Goal: Information Seeking & Learning: Learn about a topic

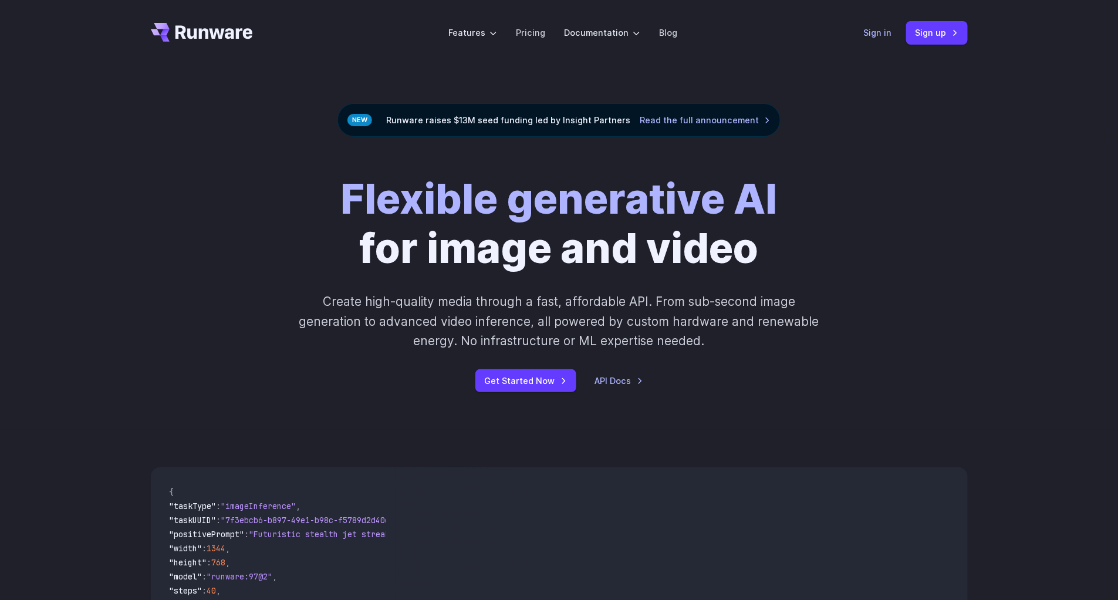
click at [880, 30] on link "Sign in" at bounding box center [878, 33] width 28 height 14
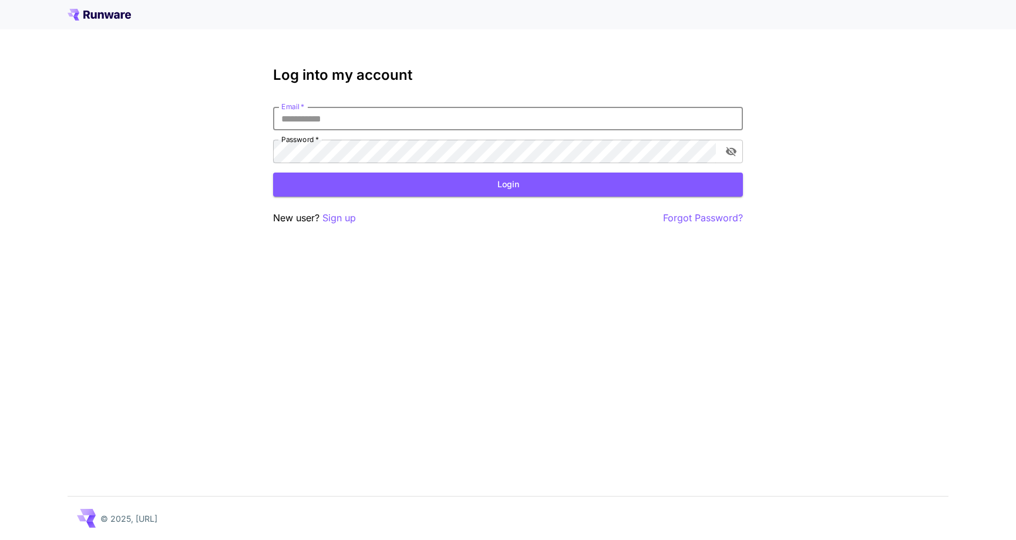
click at [472, 117] on input "Email   *" at bounding box center [508, 118] width 470 height 23
type input "**********"
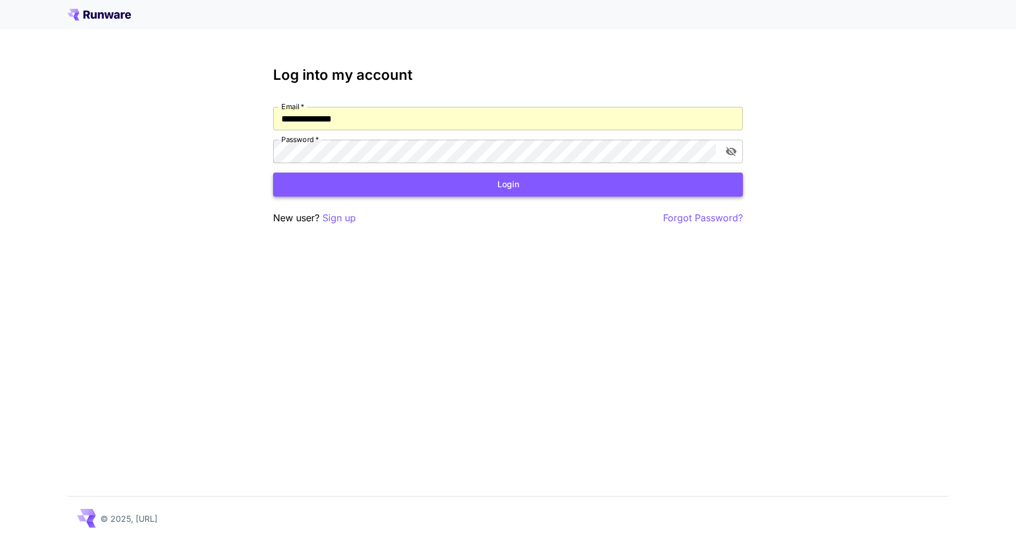
click at [475, 187] on button "Login" at bounding box center [508, 185] width 470 height 24
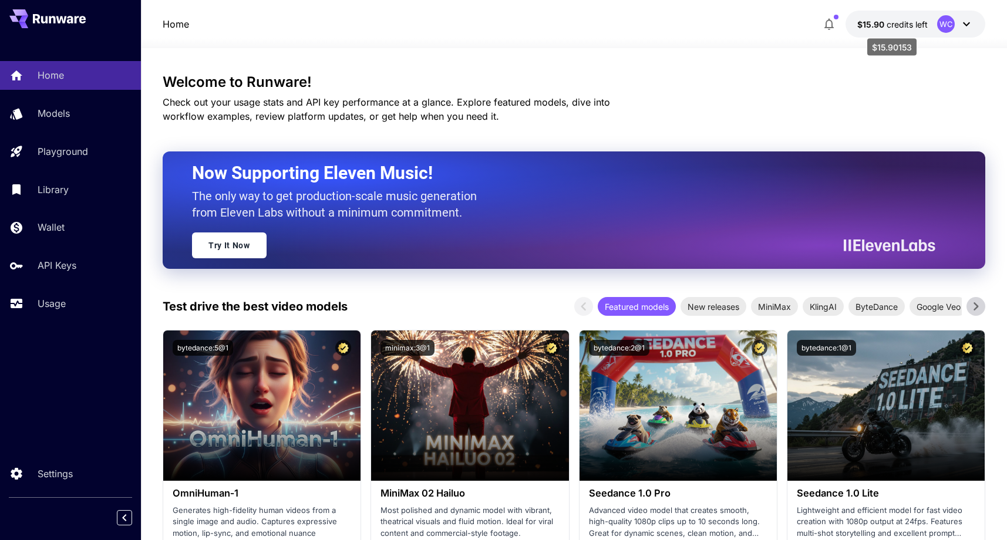
click at [909, 19] on span "credits left" at bounding box center [906, 24] width 41 height 10
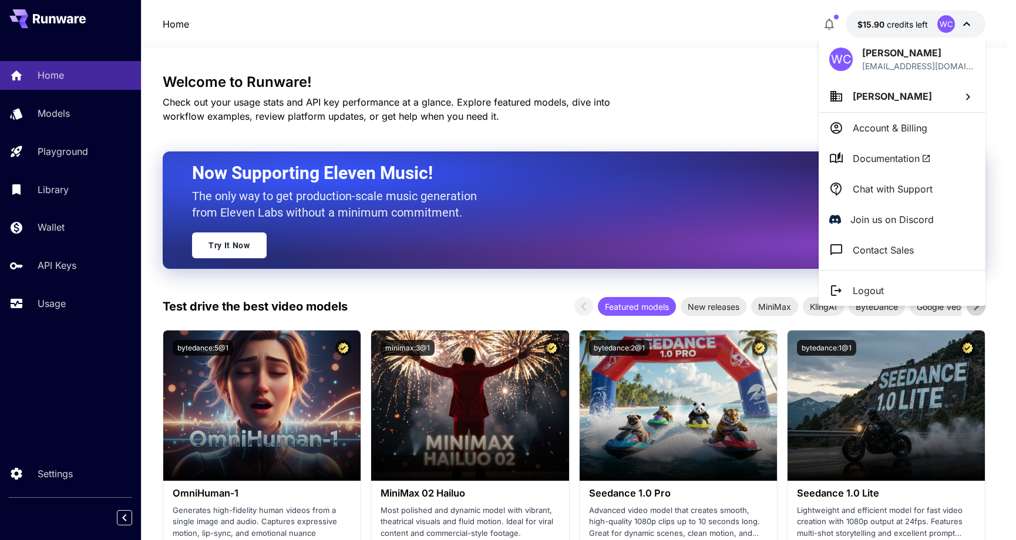
click at [414, 54] on div at bounding box center [508, 270] width 1016 height 540
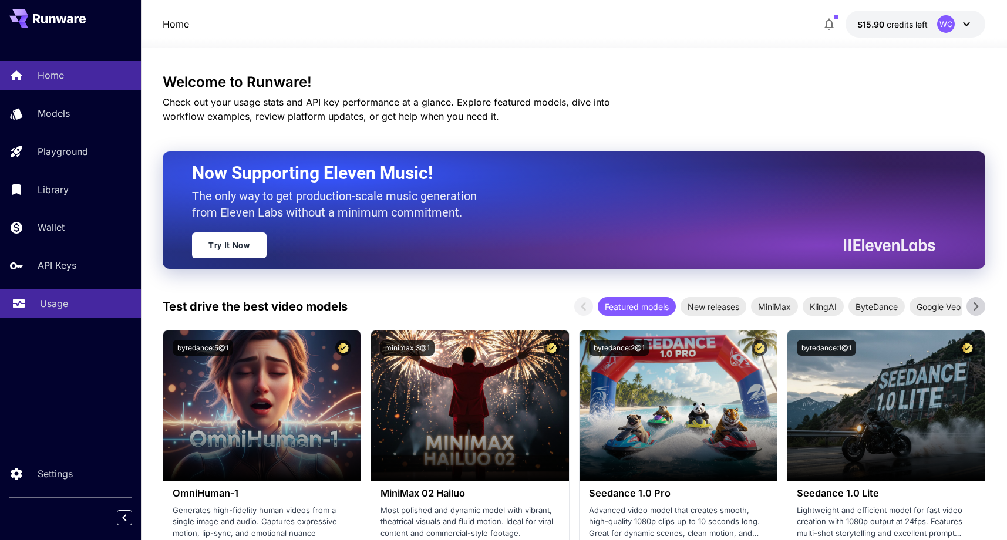
click at [49, 296] on link "Usage" at bounding box center [70, 303] width 141 height 29
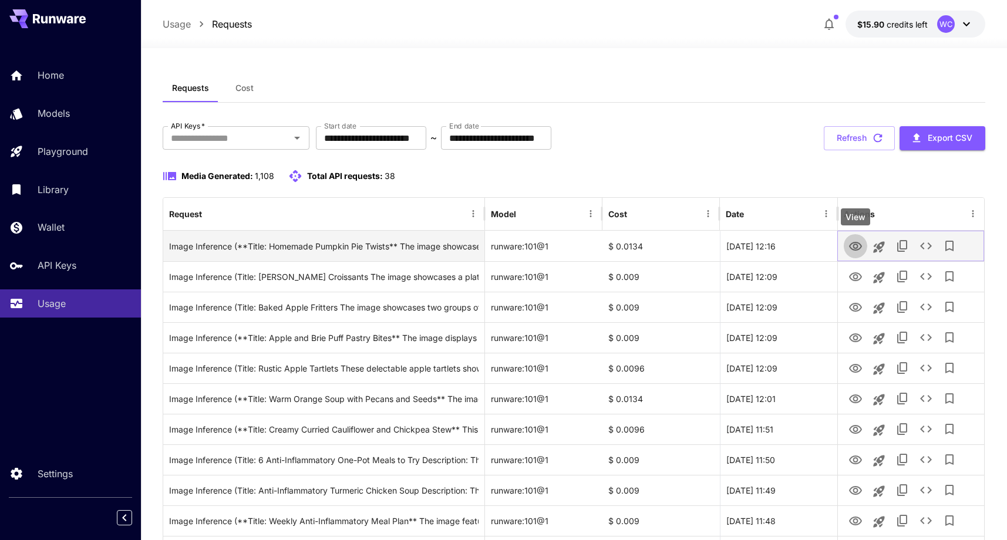
click at [860, 245] on icon "View" at bounding box center [855, 246] width 13 height 9
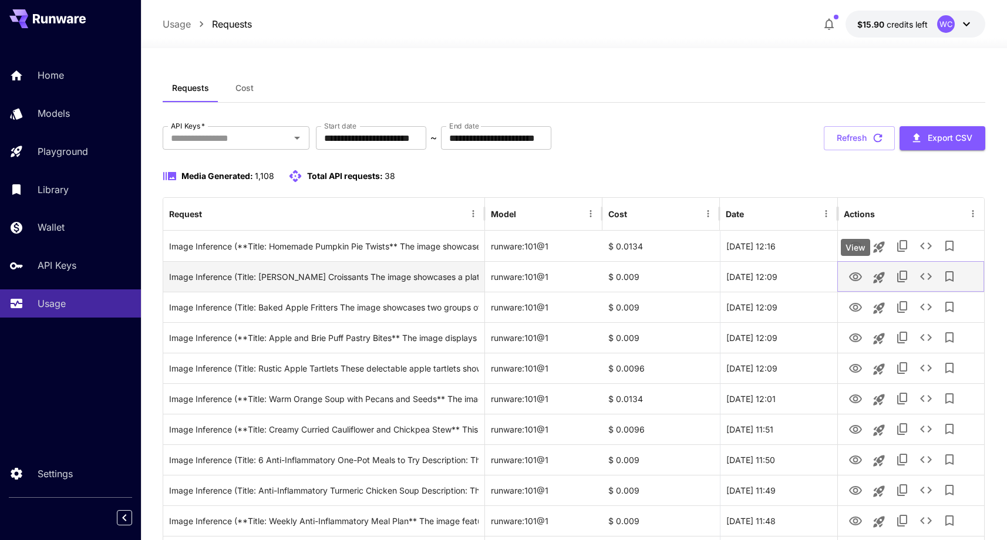
click at [854, 278] on icon "View" at bounding box center [855, 276] width 13 height 9
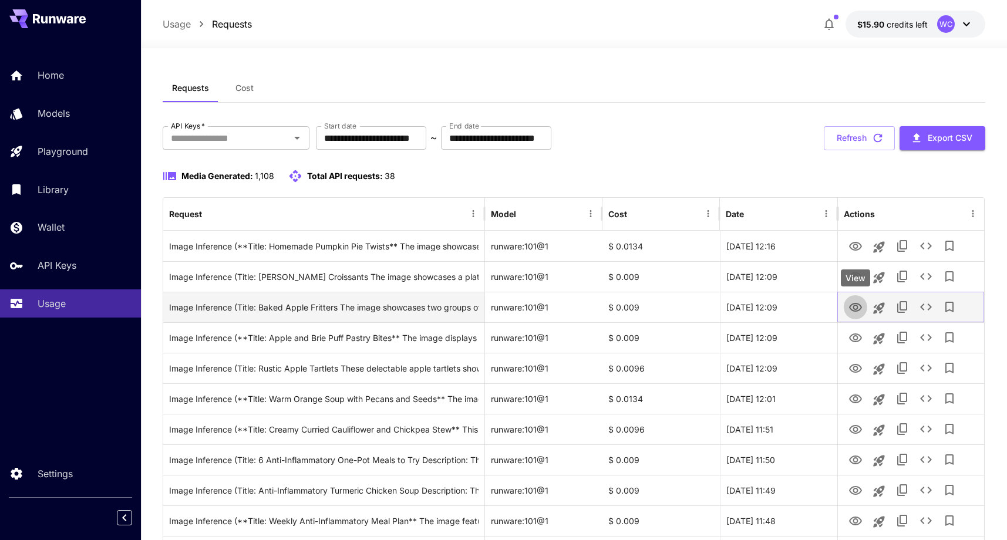
click at [857, 308] on icon "View" at bounding box center [855, 308] width 14 height 14
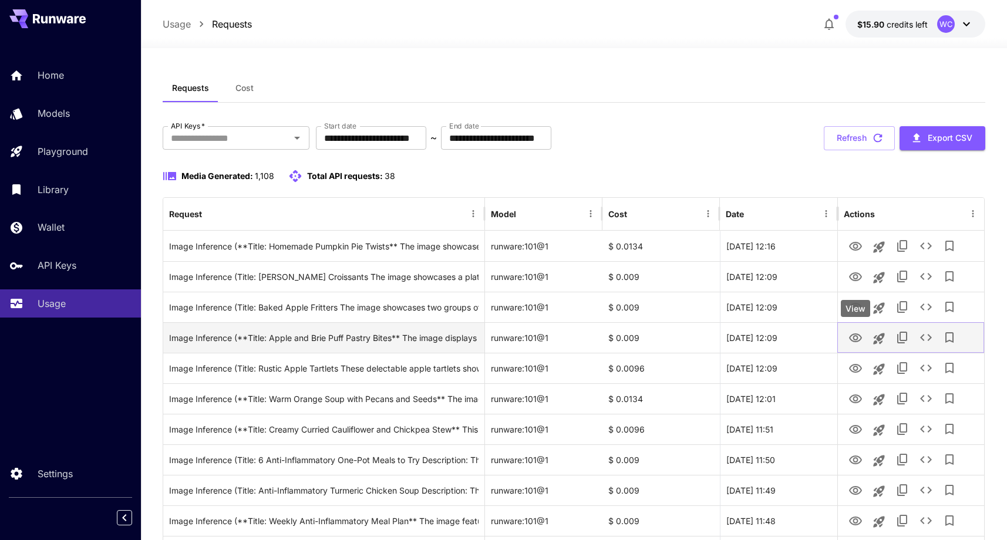
click at [851, 338] on icon "View" at bounding box center [855, 338] width 14 height 14
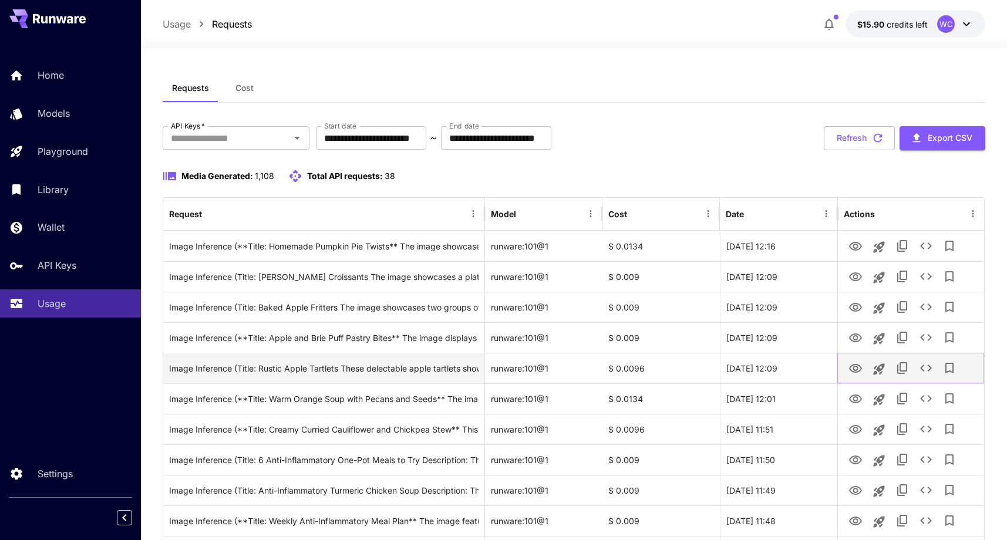
click at [854, 370] on icon "View" at bounding box center [855, 368] width 13 height 9
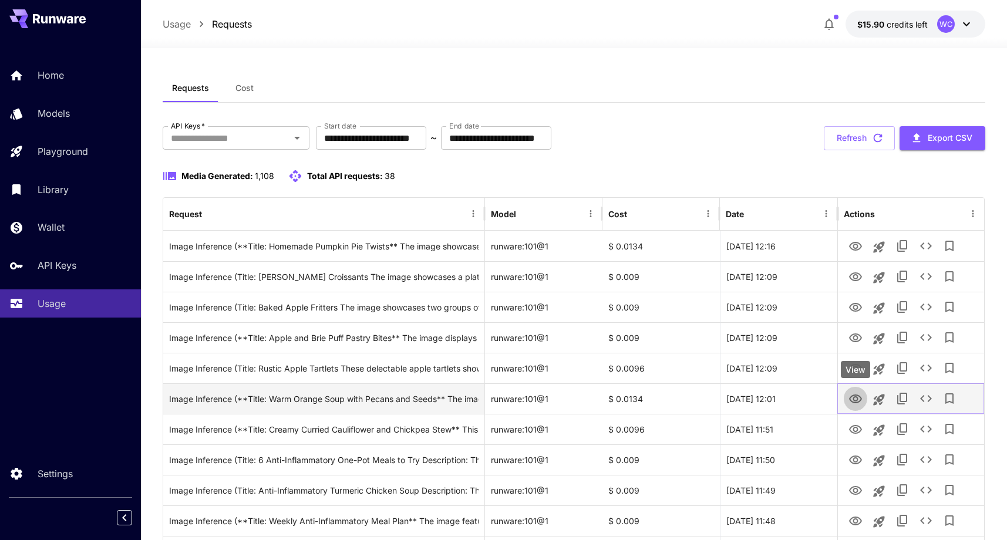
click at [853, 401] on icon "View" at bounding box center [855, 399] width 14 height 14
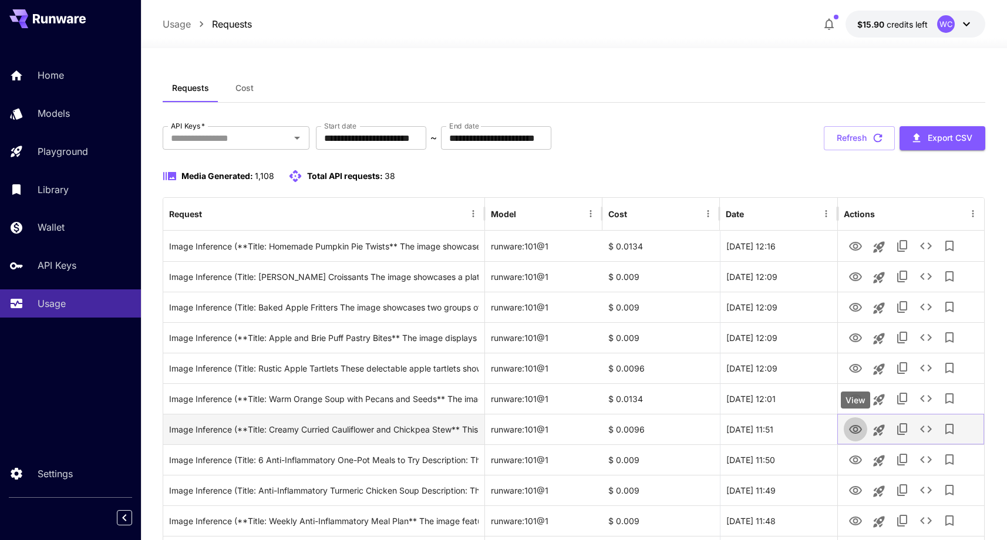
click at [856, 428] on icon "View" at bounding box center [855, 429] width 13 height 9
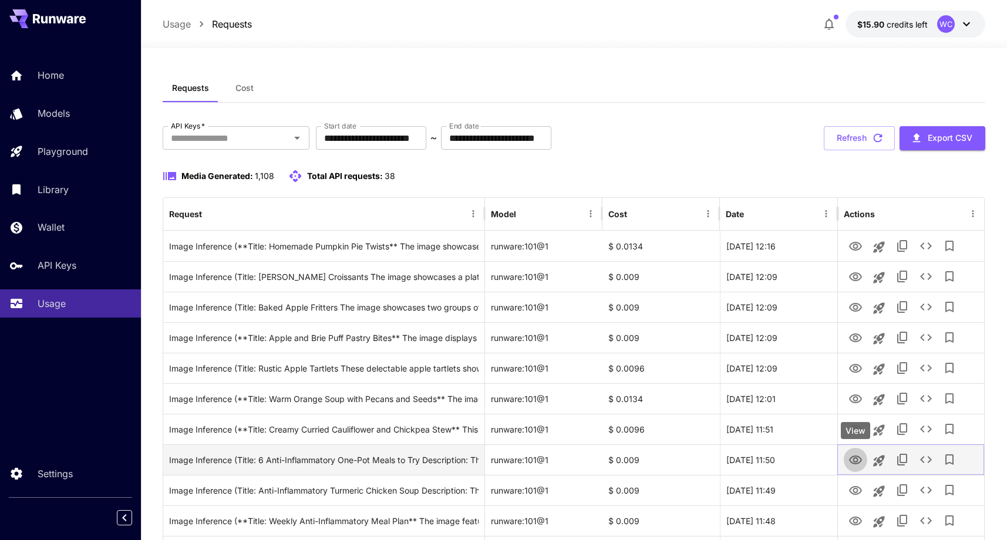
click at [853, 461] on icon "View" at bounding box center [855, 460] width 13 height 9
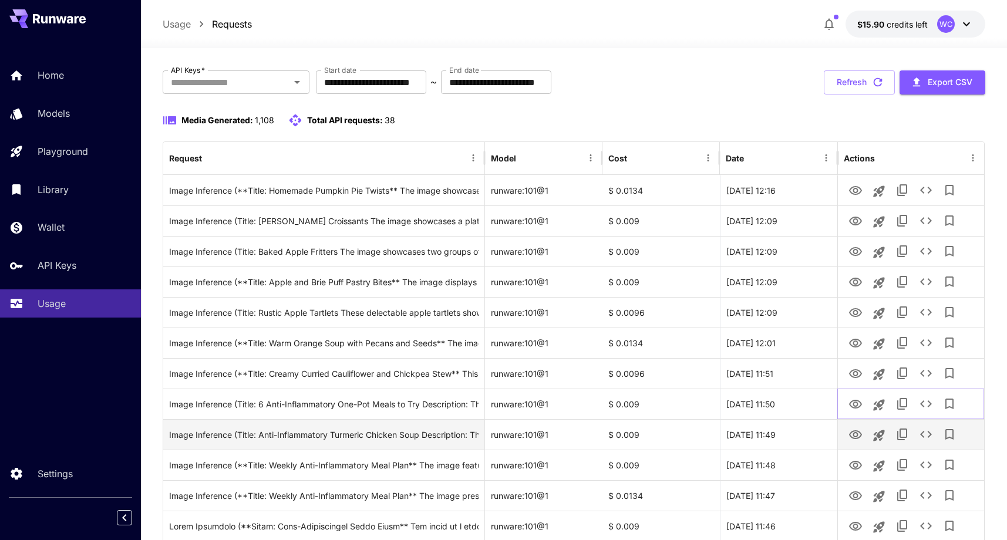
scroll to position [71, 0]
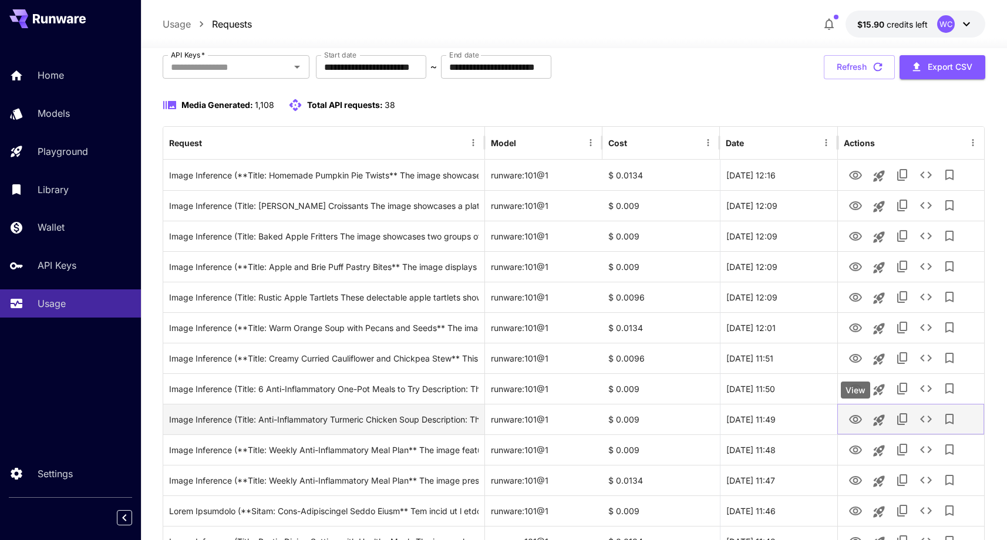
click at [851, 421] on icon "View" at bounding box center [855, 419] width 13 height 9
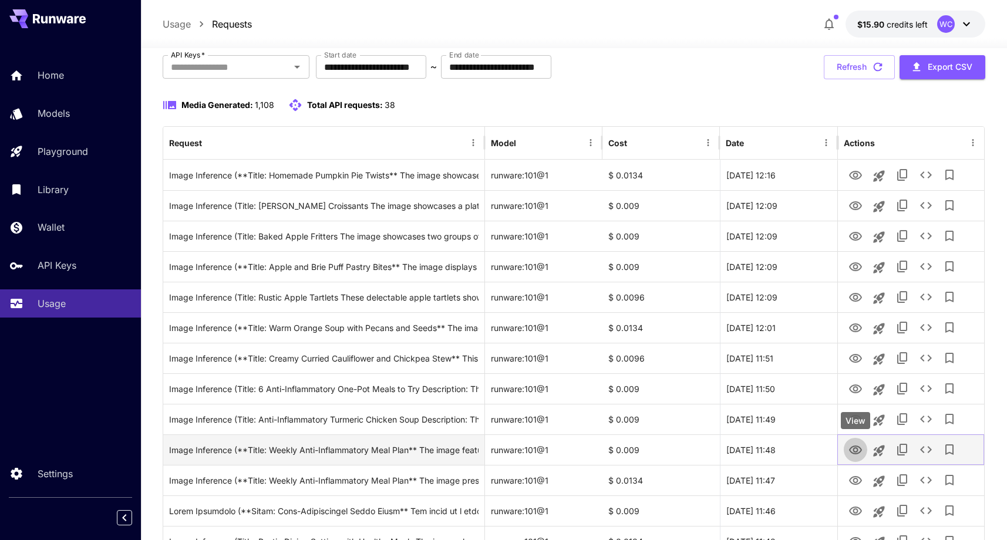
click at [855, 452] on icon "View" at bounding box center [855, 450] width 13 height 9
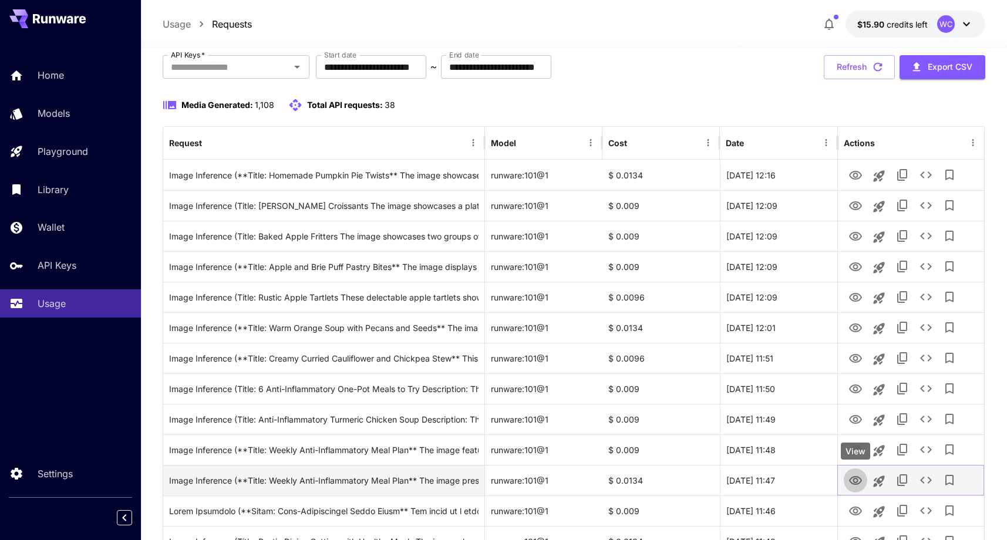
click at [856, 483] on icon "View" at bounding box center [855, 480] width 13 height 9
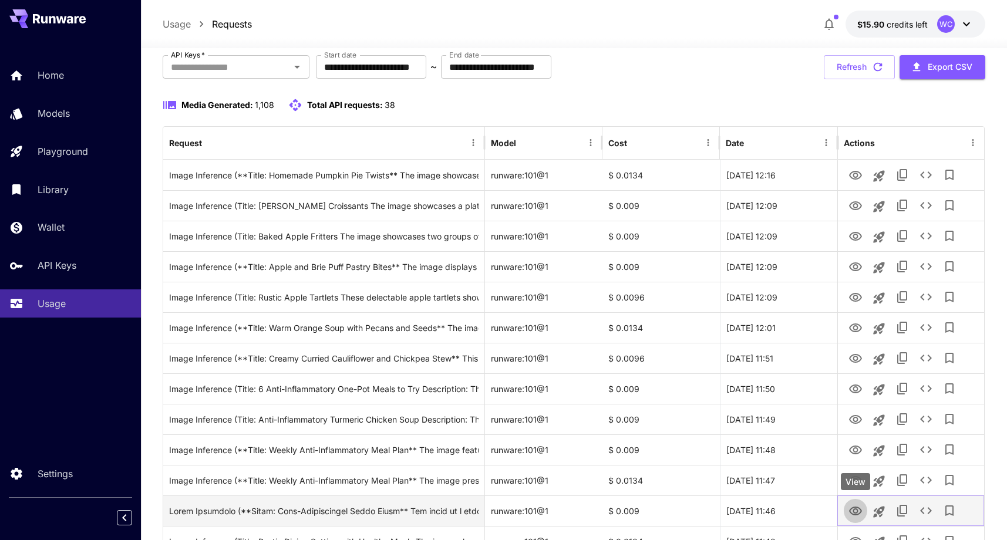
click at [855, 512] on icon "View" at bounding box center [855, 511] width 13 height 9
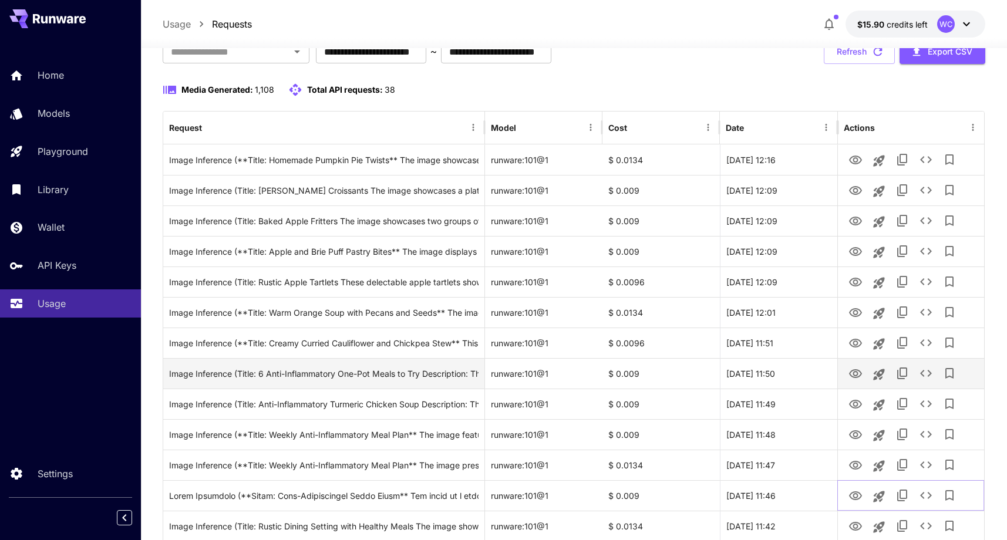
scroll to position [95, 0]
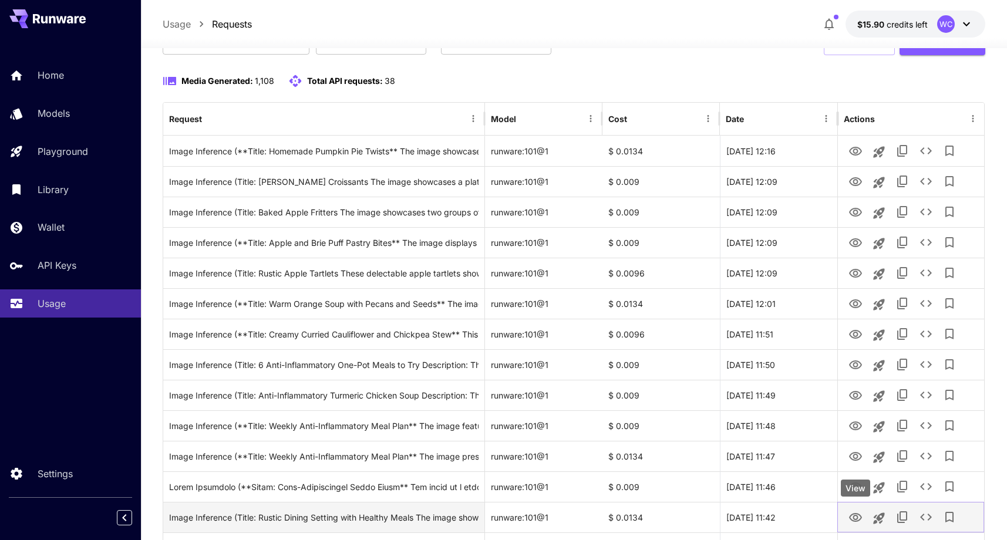
click at [855, 517] on icon "View" at bounding box center [855, 518] width 14 height 14
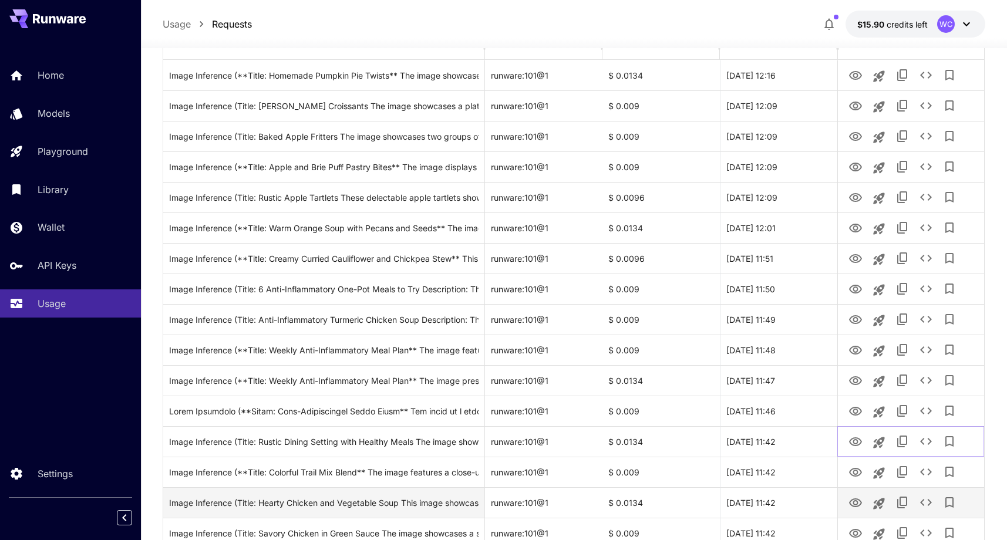
scroll to position [231, 0]
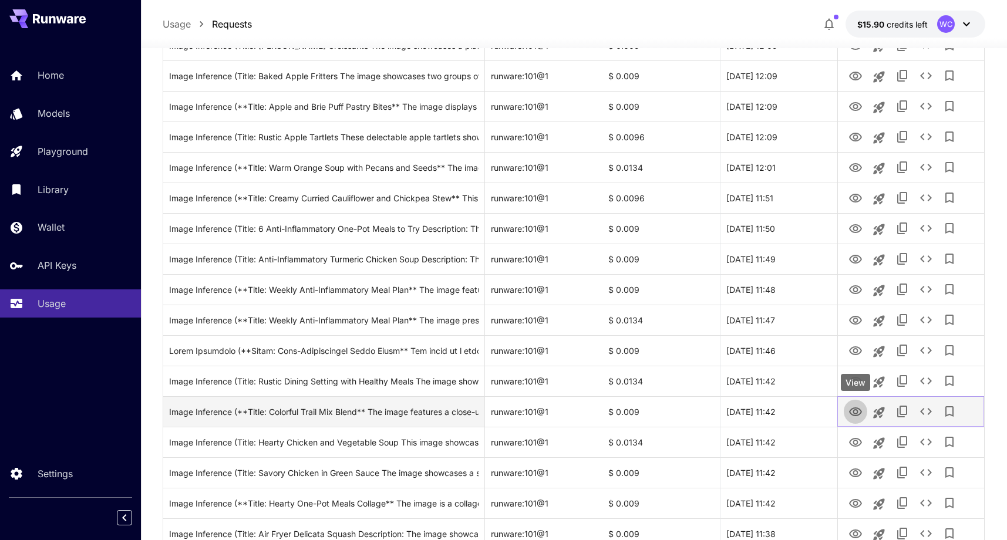
click at [859, 408] on icon "View" at bounding box center [855, 412] width 14 height 14
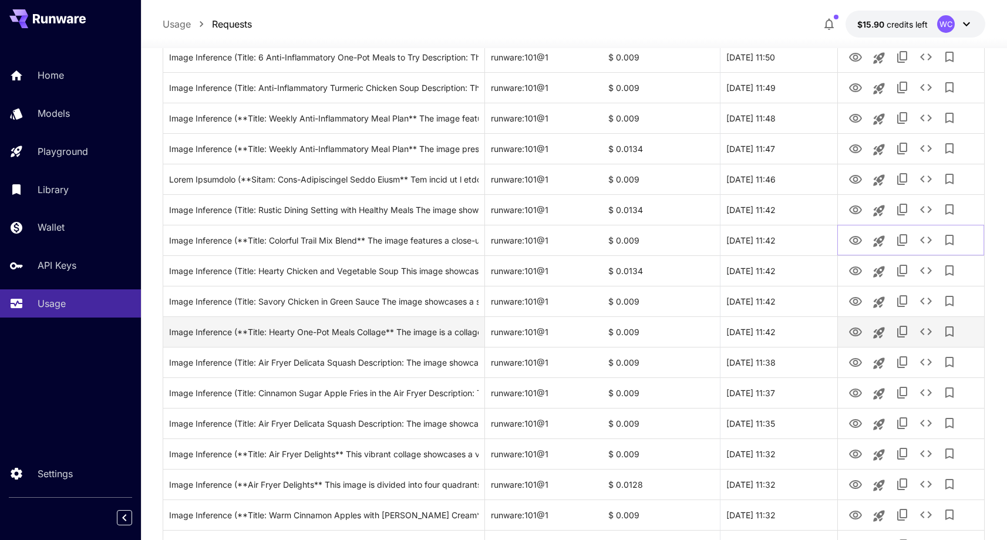
scroll to position [0, 0]
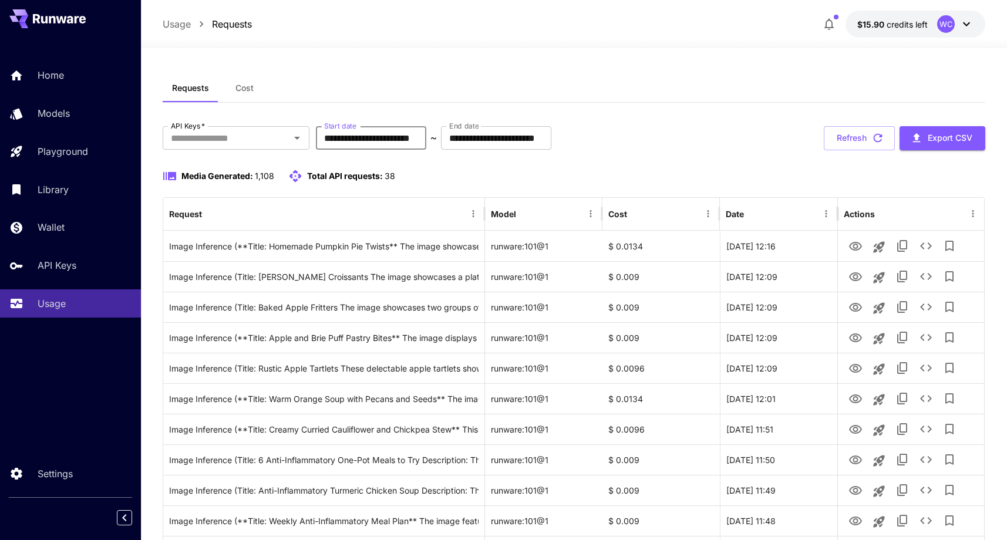
click at [416, 141] on input "**********" at bounding box center [371, 137] width 110 height 23
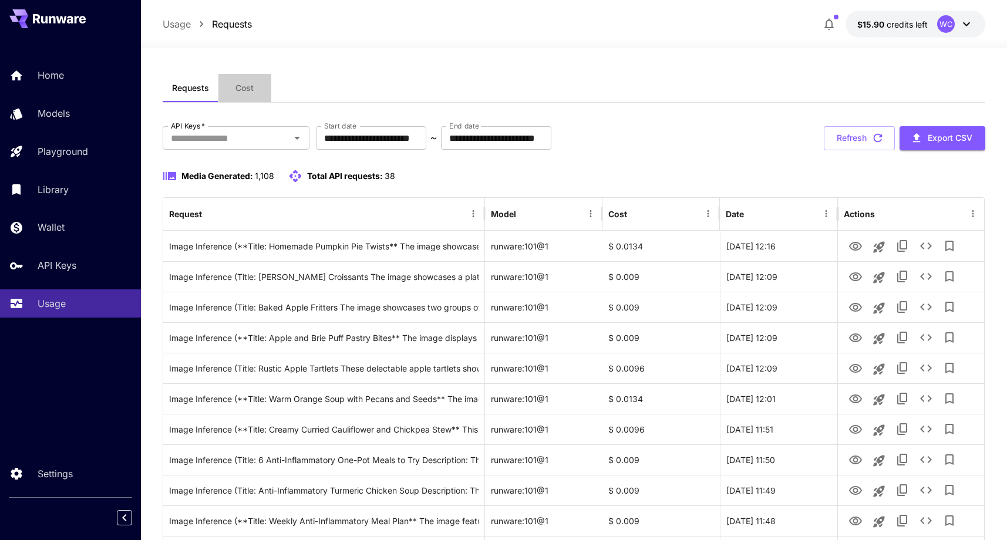
click at [245, 92] on span "Cost" at bounding box center [244, 88] width 18 height 11
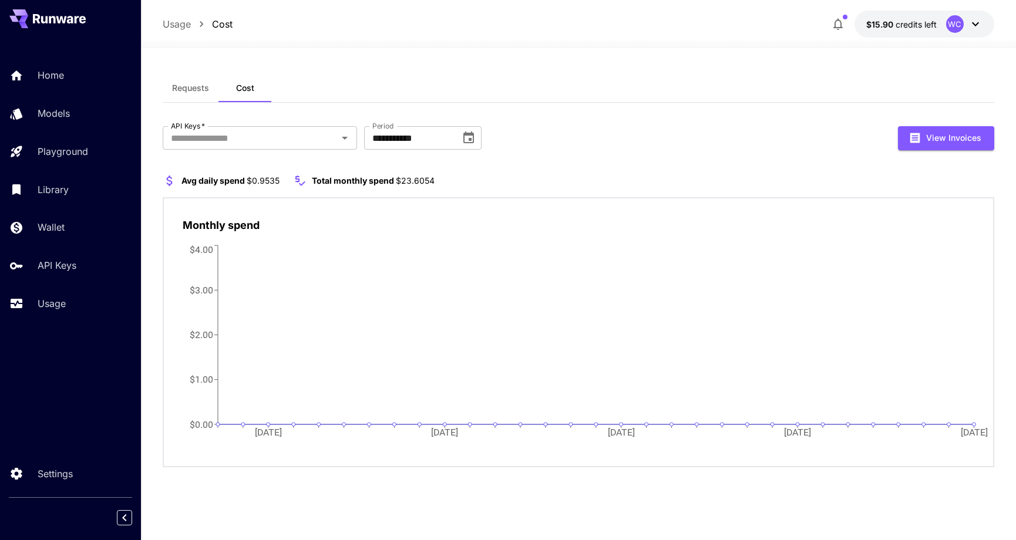
click at [191, 84] on span "Requests" at bounding box center [190, 88] width 37 height 11
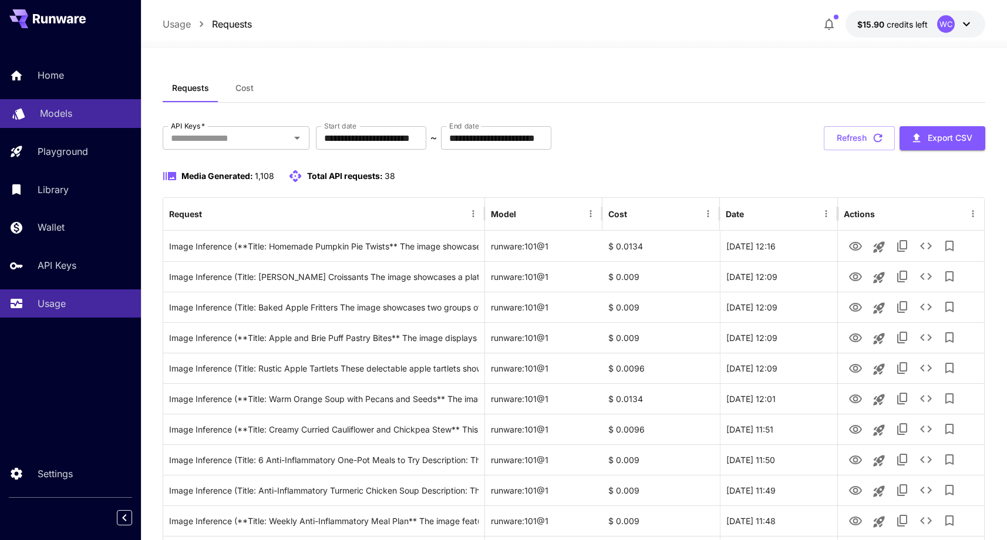
click at [45, 125] on link "Models" at bounding box center [70, 113] width 141 height 29
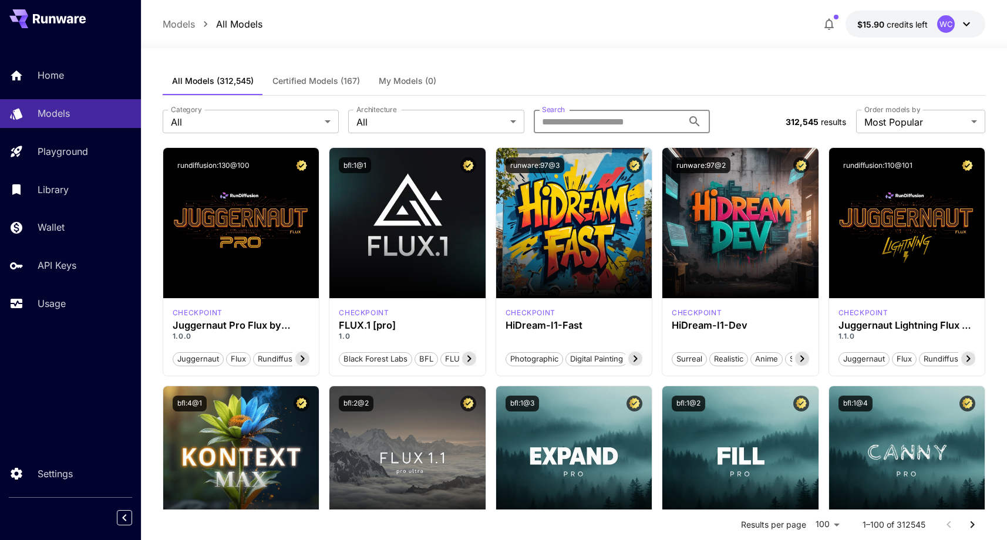
click at [571, 122] on input "Search" at bounding box center [608, 121] width 149 height 23
paste input "********"
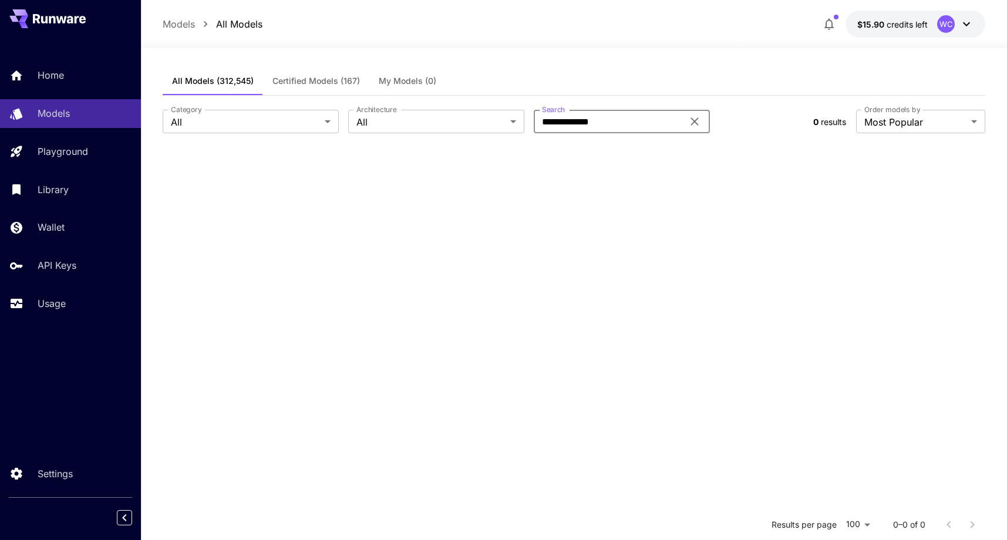
click at [625, 122] on input "**********" at bounding box center [608, 121] width 149 height 23
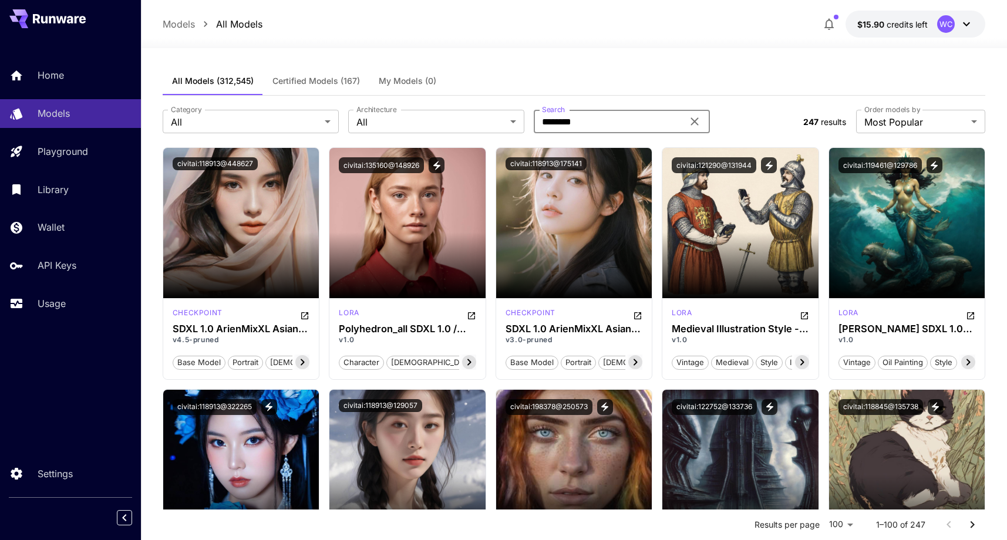
click at [643, 117] on input "********" at bounding box center [608, 121] width 149 height 23
type input "********"
